Goal: Information Seeking & Learning: Learn about a topic

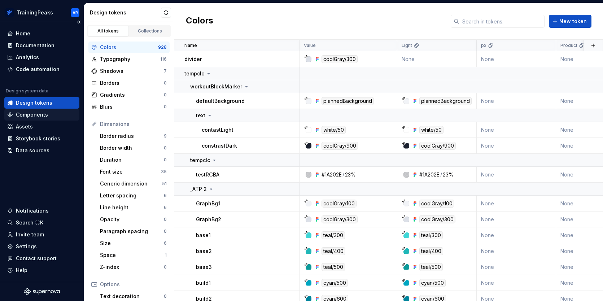
click at [34, 114] on div "Components" at bounding box center [32, 114] width 32 height 7
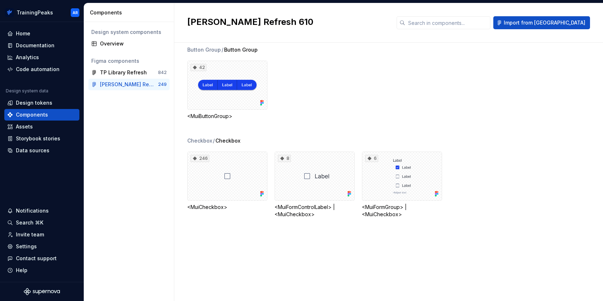
scroll to position [347, 0]
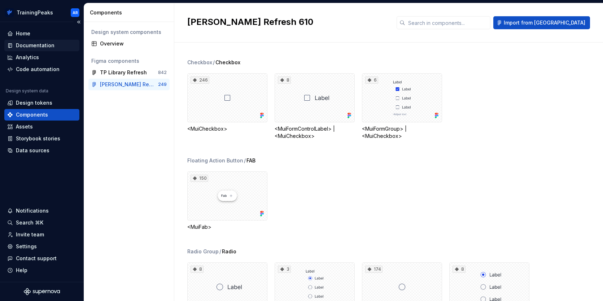
click at [22, 45] on div "Documentation" at bounding box center [35, 45] width 39 height 7
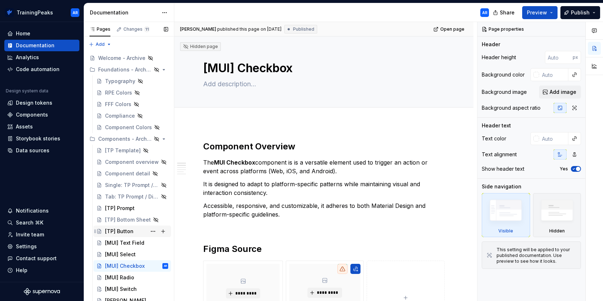
click at [120, 231] on div "[TP] Button" at bounding box center [119, 231] width 29 height 7
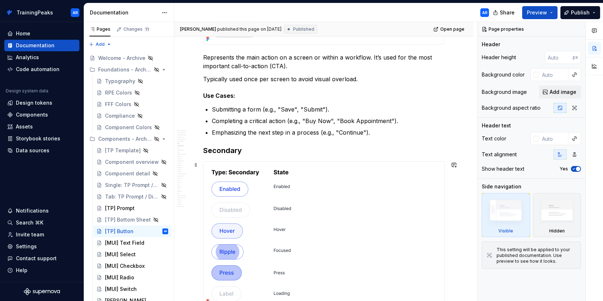
scroll to position [945, 0]
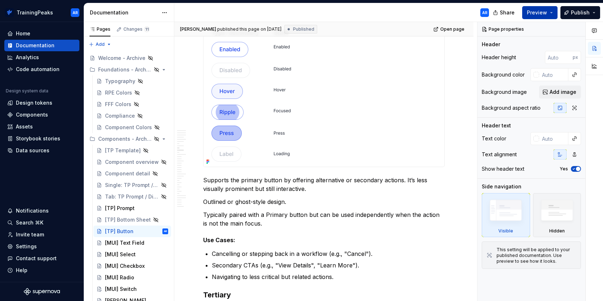
type textarea "*"
